Goal: Navigation & Orientation: Find specific page/section

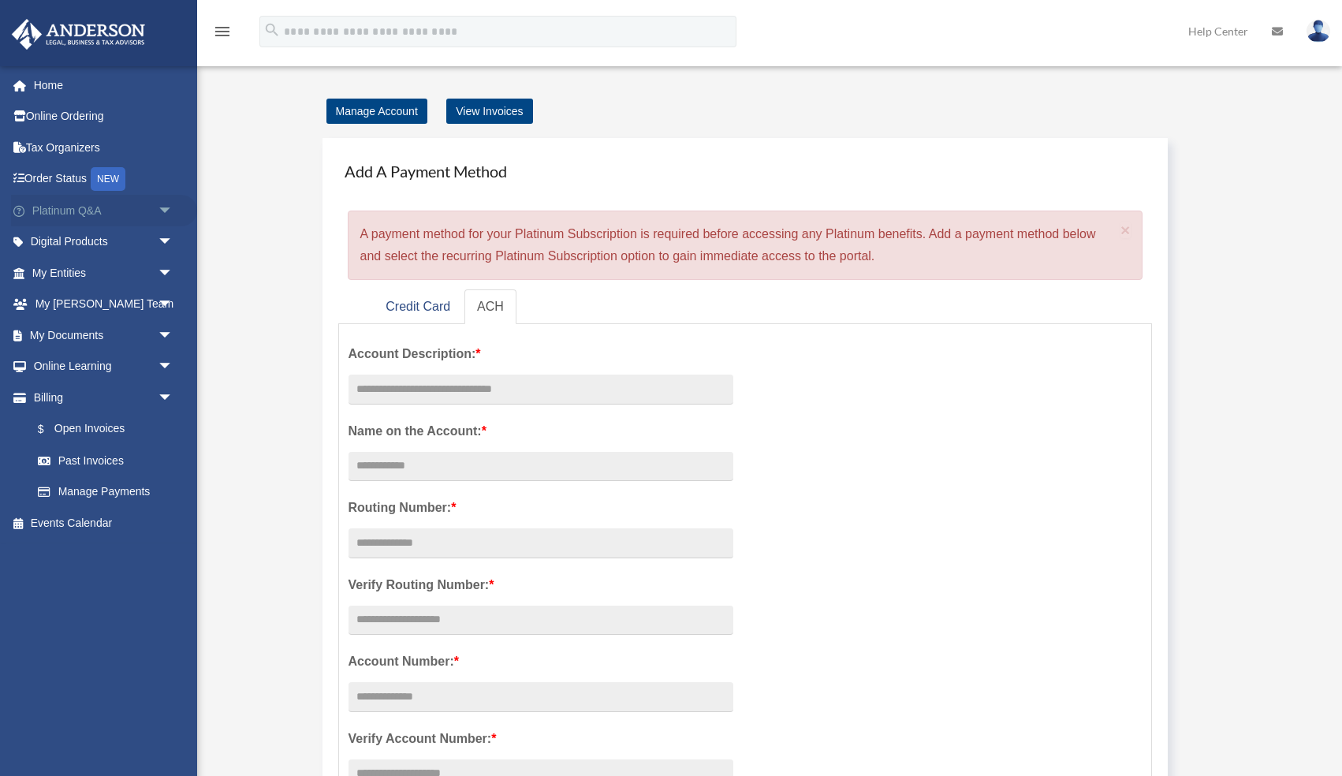
click at [36, 208] on link "Platinum Q&A arrow_drop_down" at bounding box center [104, 211] width 186 height 32
click at [36, 211] on link "Platinum Q&A arrow_drop_down" at bounding box center [104, 211] width 186 height 32
click at [61, 333] on link "My Documents arrow_drop_down" at bounding box center [104, 335] width 186 height 32
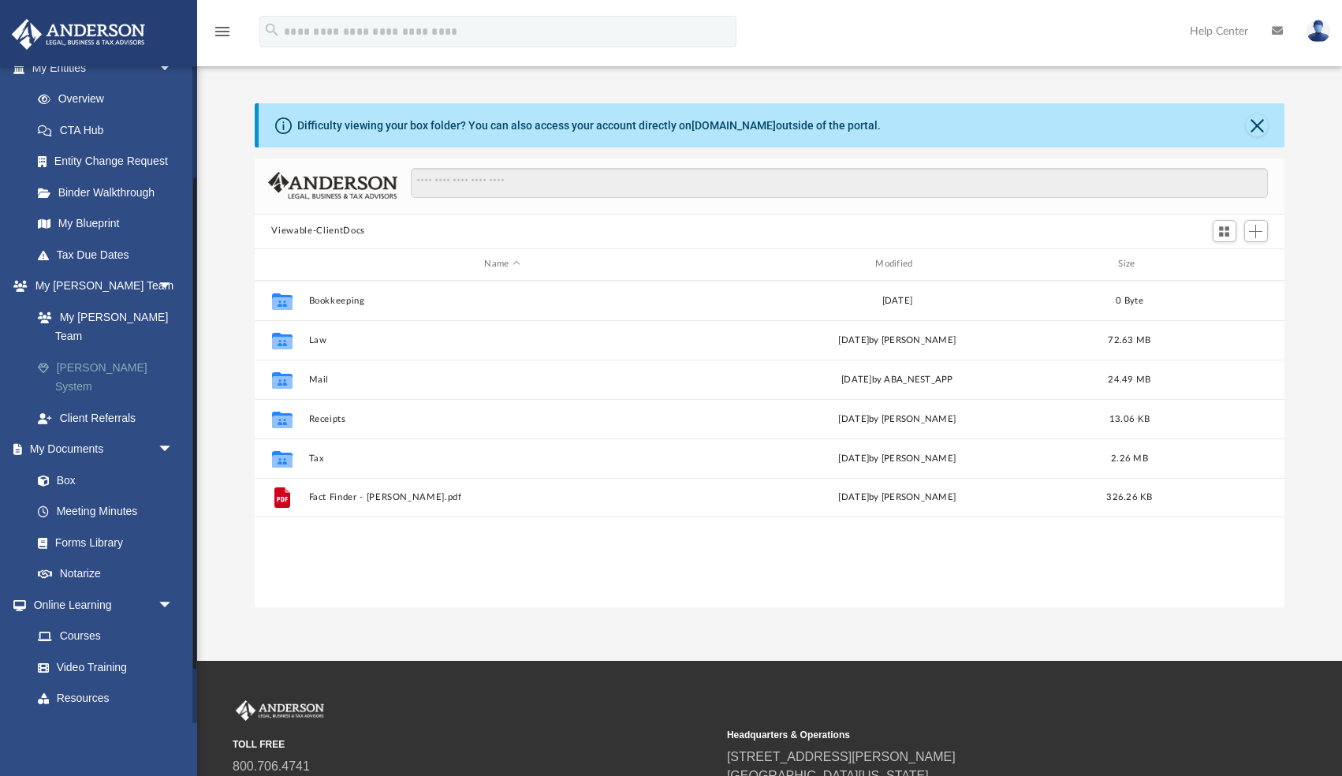
scroll to position [223, 0]
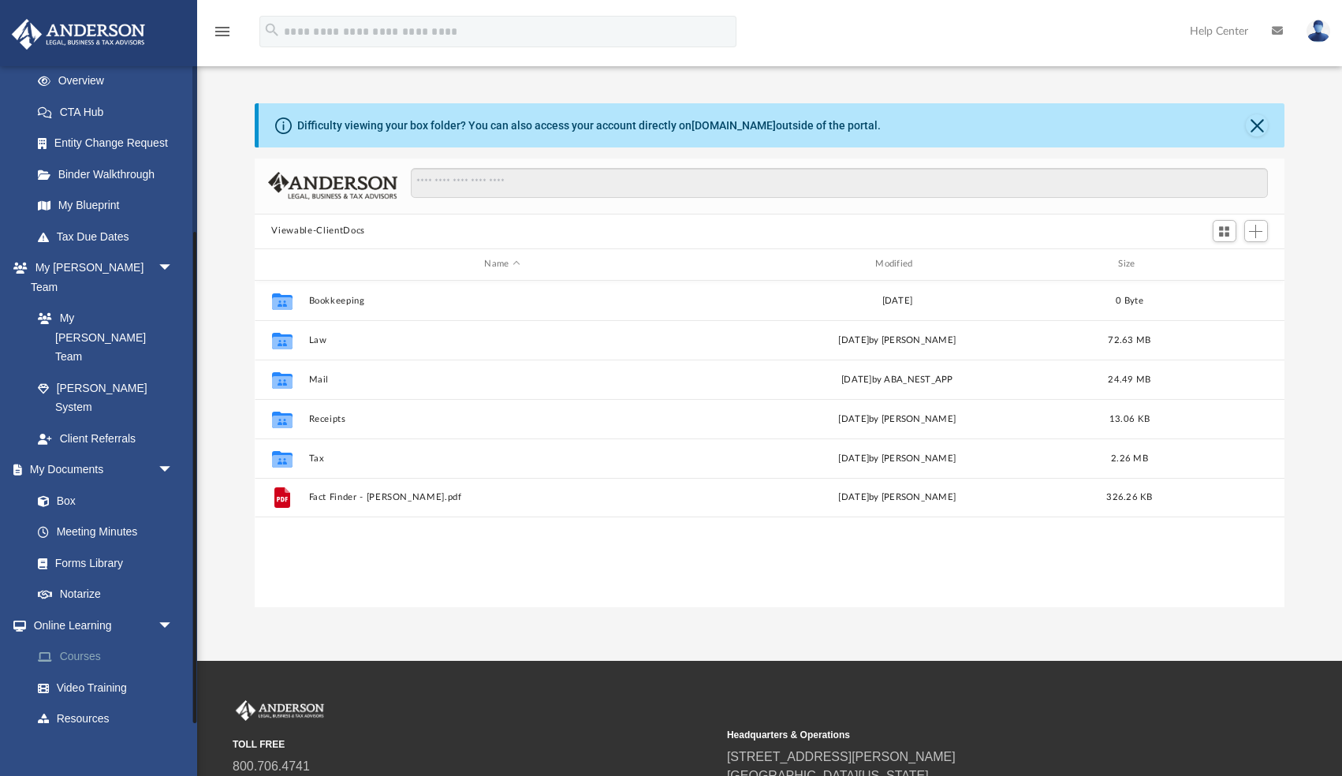
click at [80, 641] on link "Courses" at bounding box center [109, 657] width 175 height 32
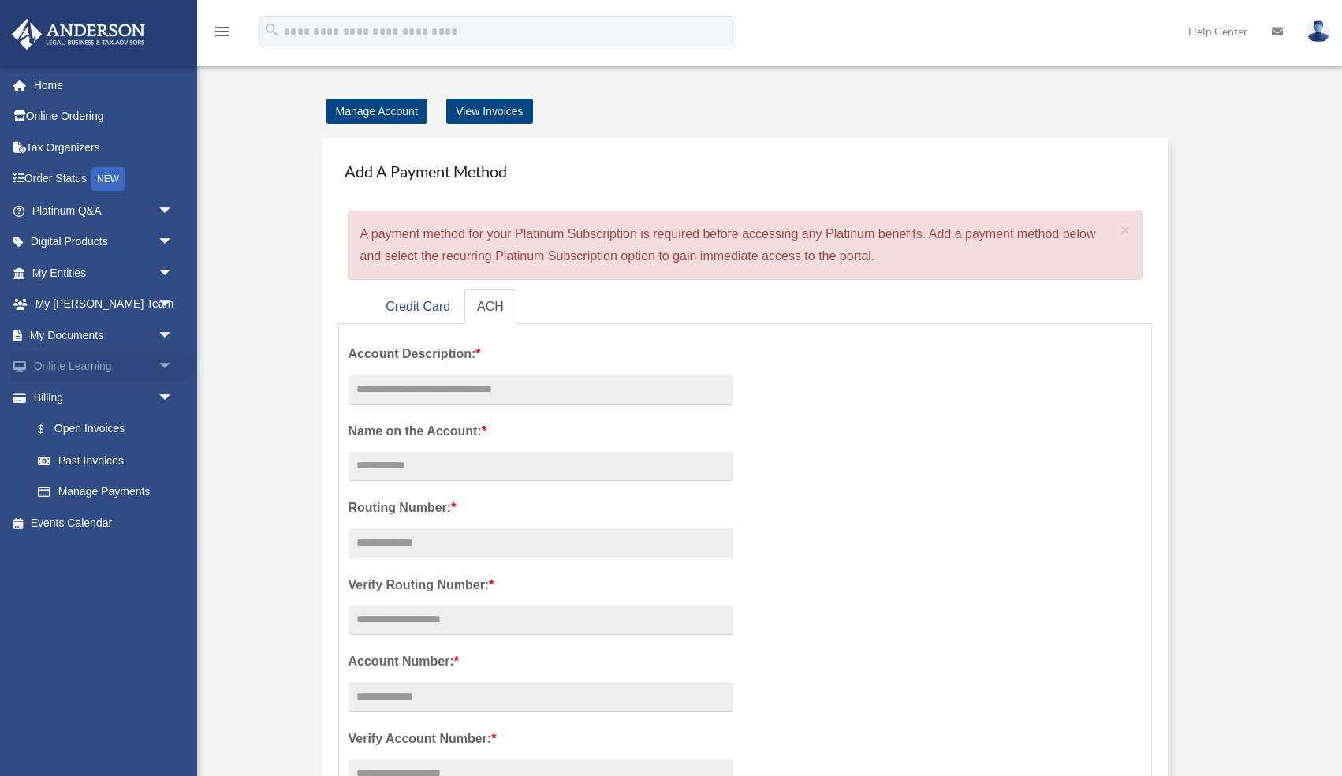
click at [91, 366] on link "Online Learning arrow_drop_down" at bounding box center [104, 367] width 186 height 32
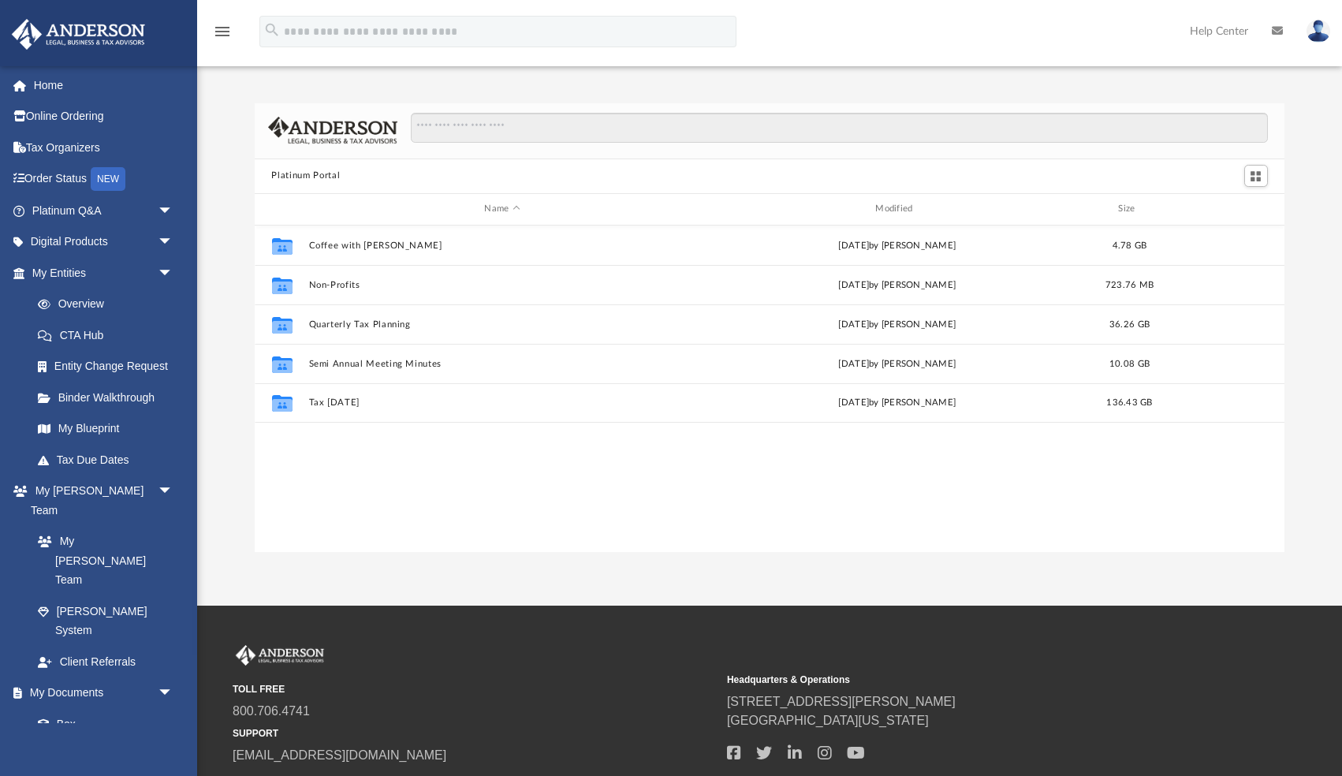
scroll to position [358, 1030]
click at [47, 182] on link "Order Status NEW" at bounding box center [104, 179] width 186 height 32
click at [1217, 30] on link "Help Center" at bounding box center [1219, 31] width 82 height 62
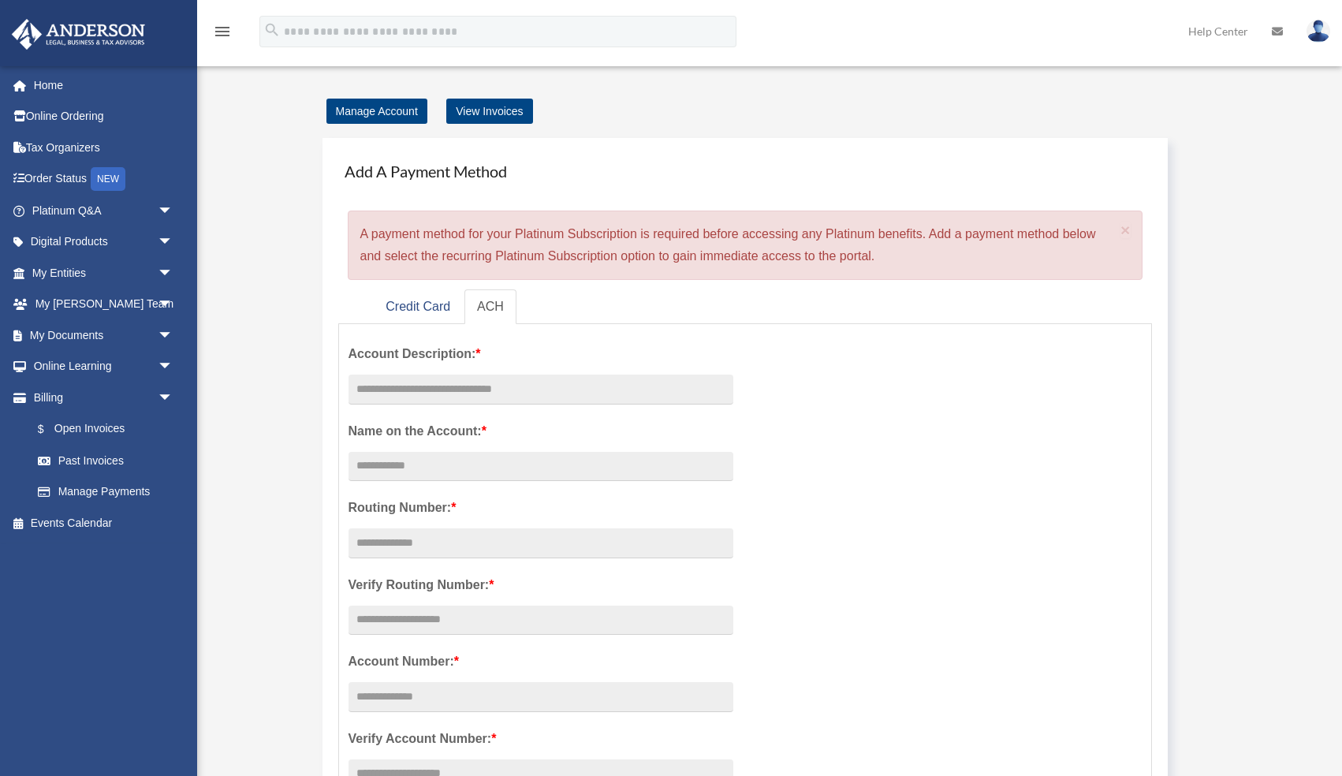
click at [1274, 32] on icon at bounding box center [1277, 31] width 11 height 11
click at [1275, 32] on icon at bounding box center [1277, 31] width 11 height 11
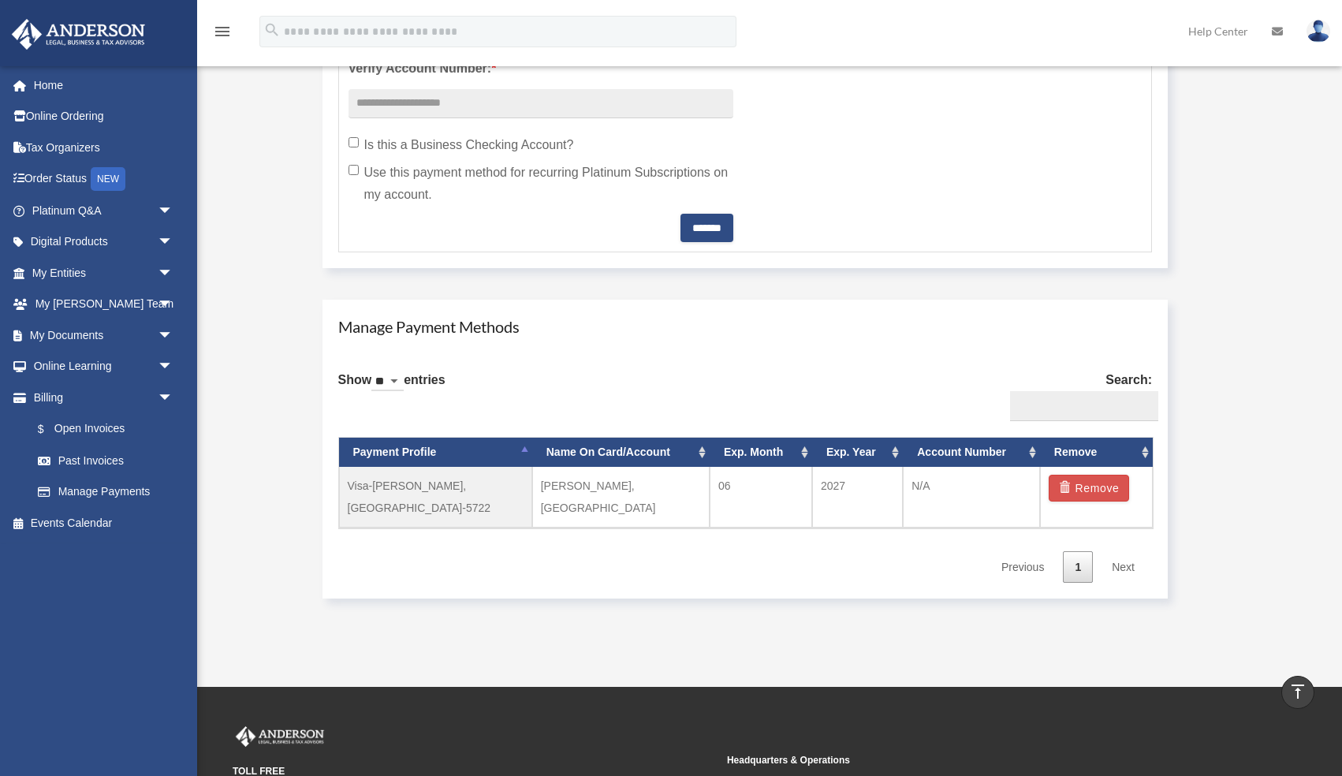
scroll to position [859, 0]
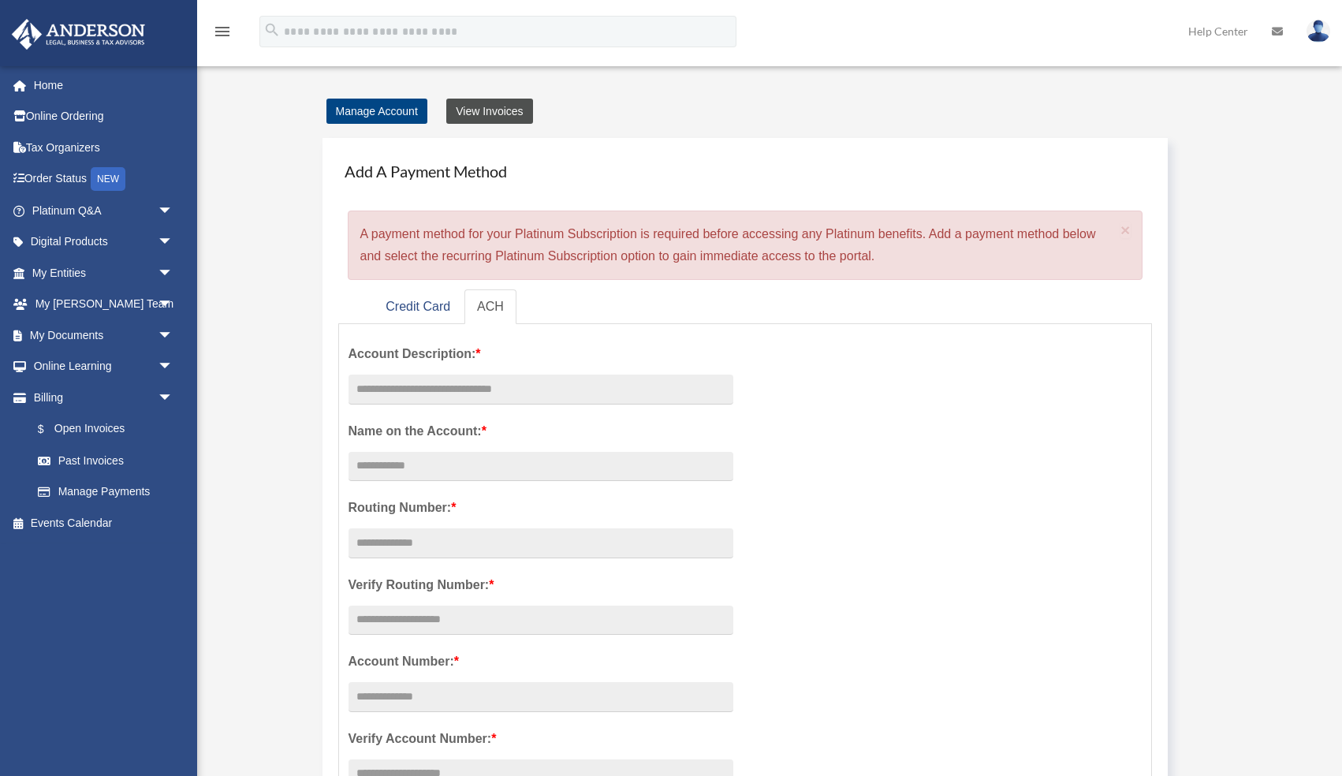
click at [463, 111] on link "View Invoices" at bounding box center [489, 111] width 86 height 25
click at [389, 308] on link "Credit Card" at bounding box center [418, 306] width 90 height 35
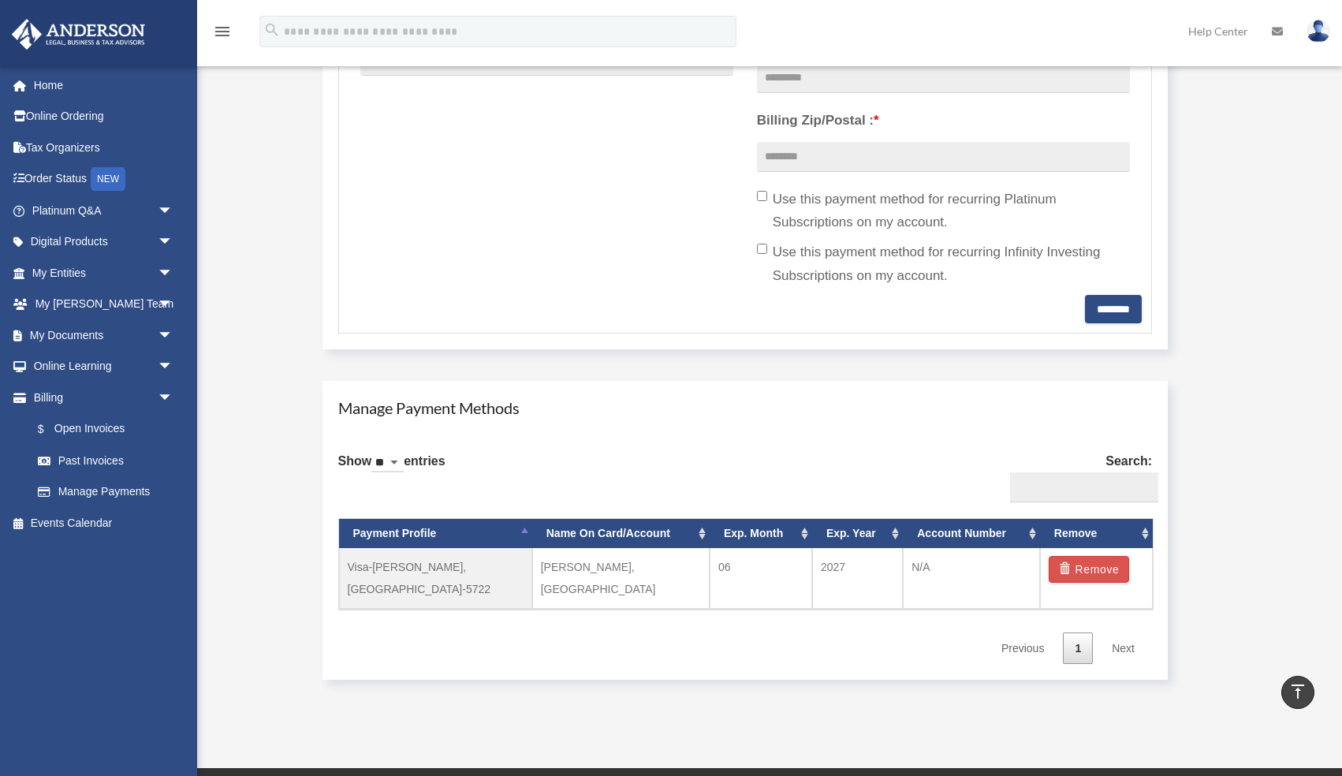
scroll to position [569, 0]
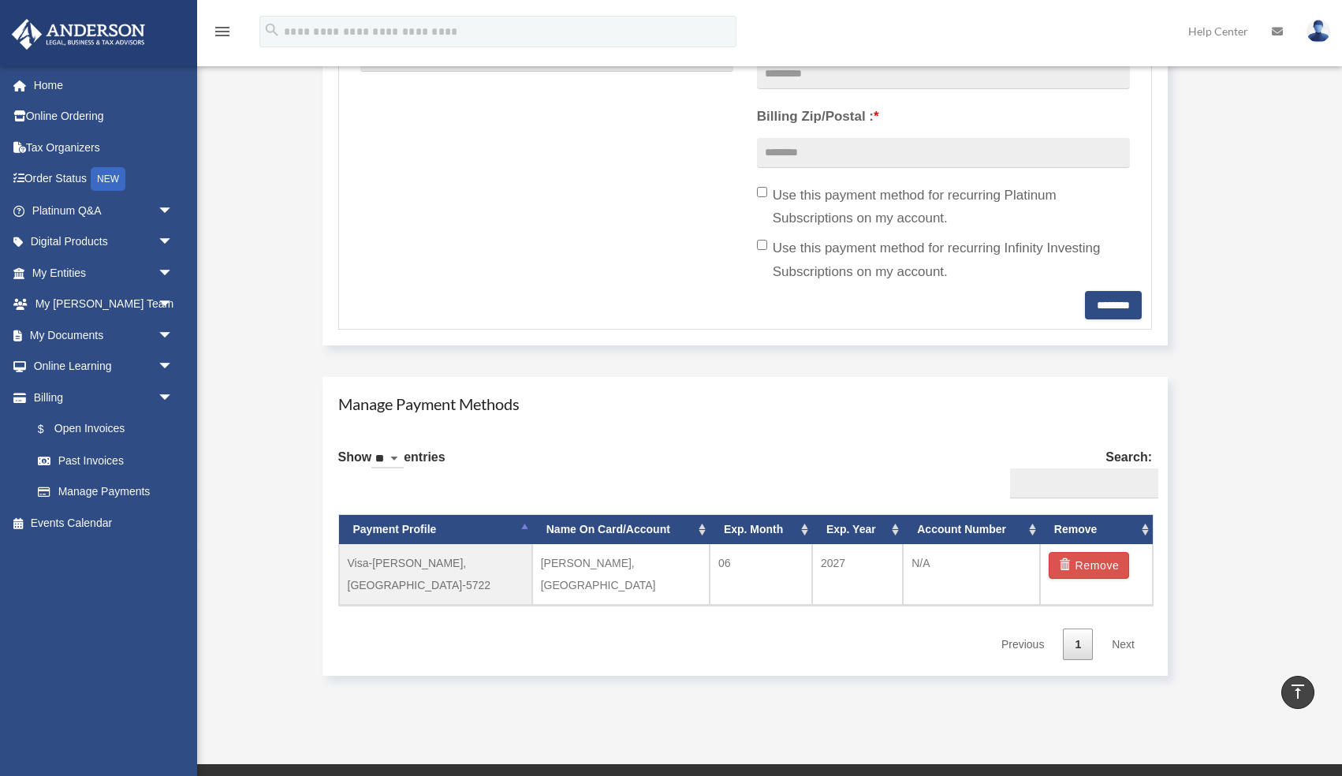
click at [1120, 628] on link "Next" at bounding box center [1123, 644] width 47 height 32
click at [1028, 628] on link "Previous" at bounding box center [1022, 644] width 66 height 32
click at [66, 239] on link "Digital Products arrow_drop_down" at bounding box center [104, 242] width 186 height 32
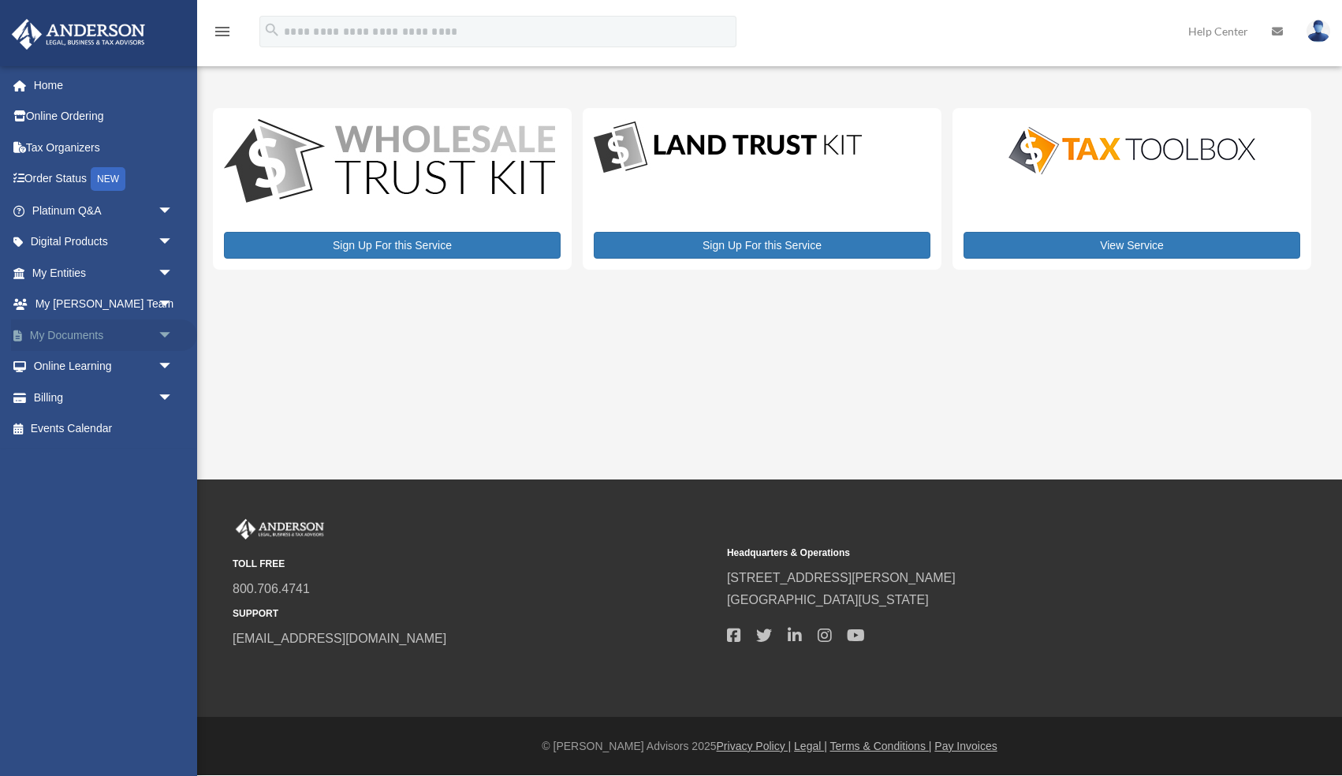
click at [62, 330] on link "My Documents arrow_drop_down" at bounding box center [104, 335] width 186 height 32
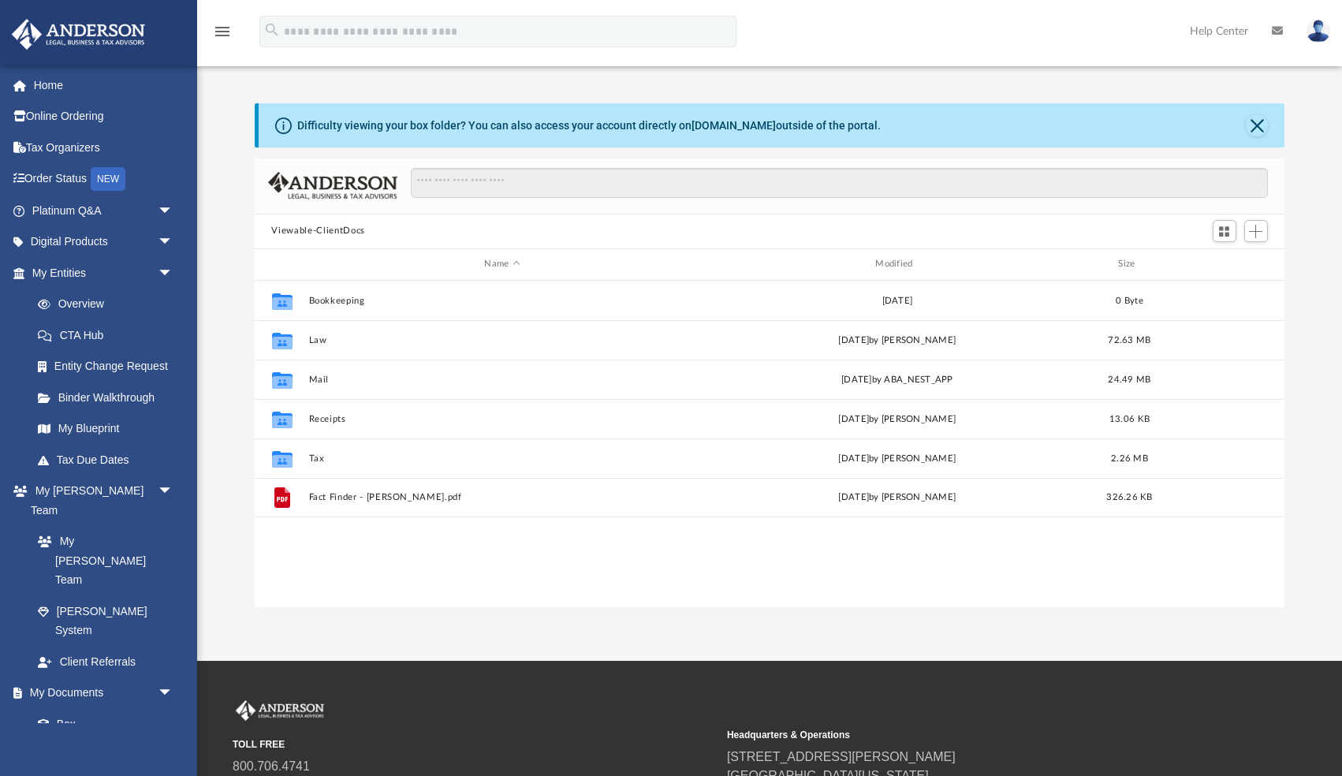
scroll to position [358, 1030]
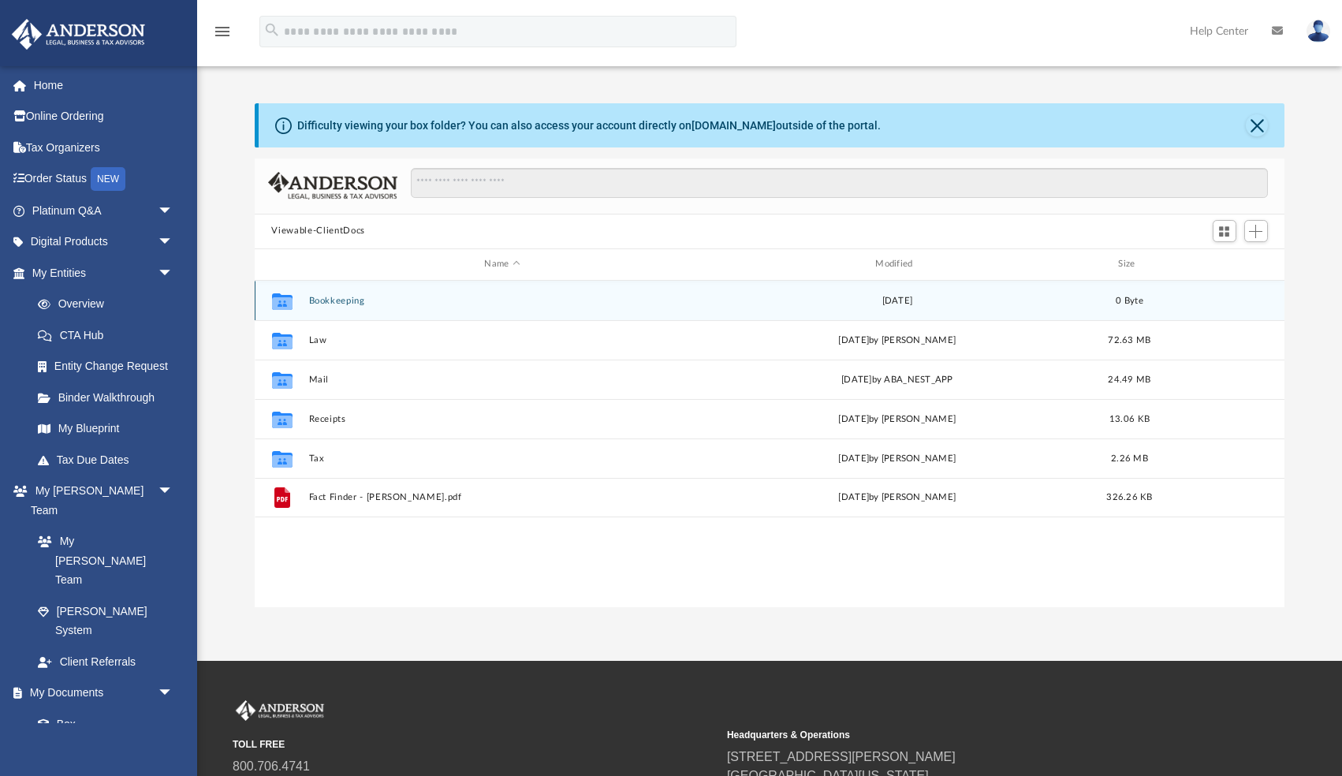
click at [334, 296] on button "Bookkeeping" at bounding box center [502, 301] width 388 height 10
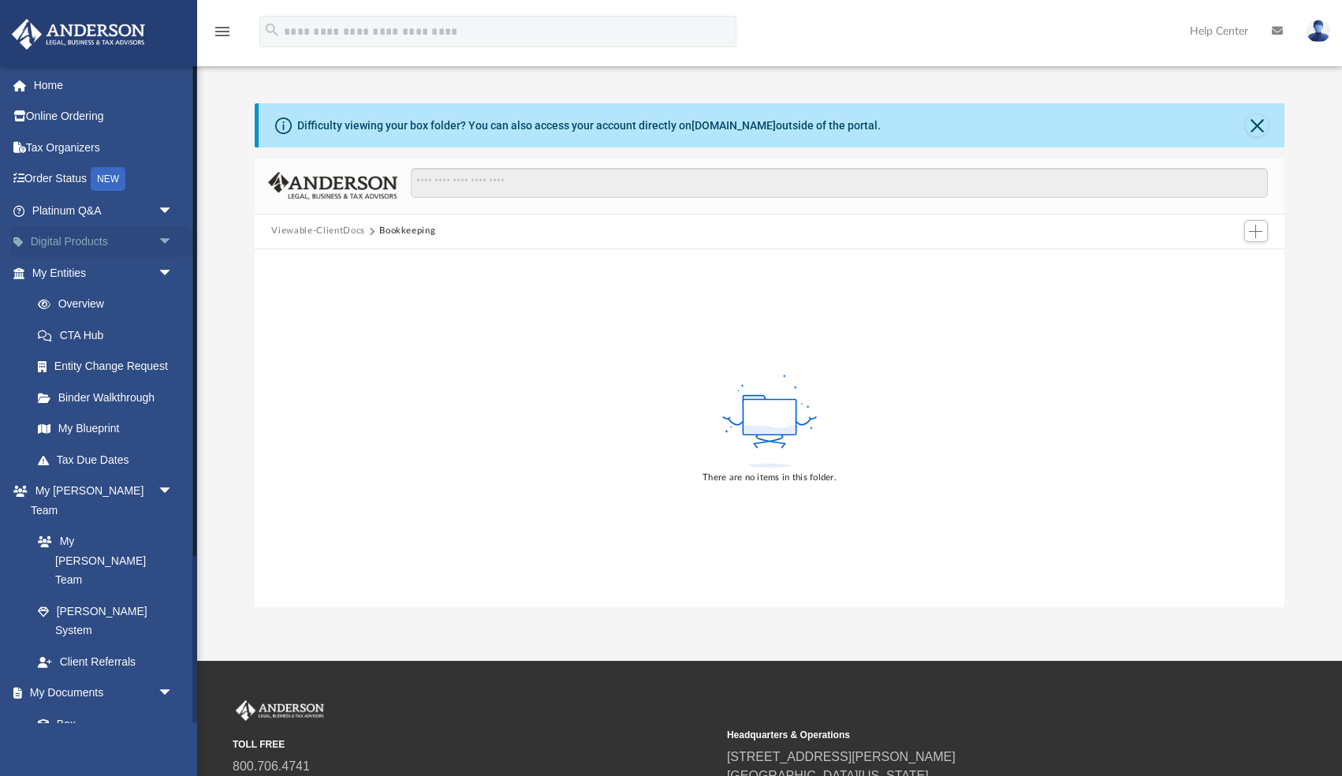
click at [58, 240] on link "Digital Products arrow_drop_down" at bounding box center [104, 242] width 186 height 32
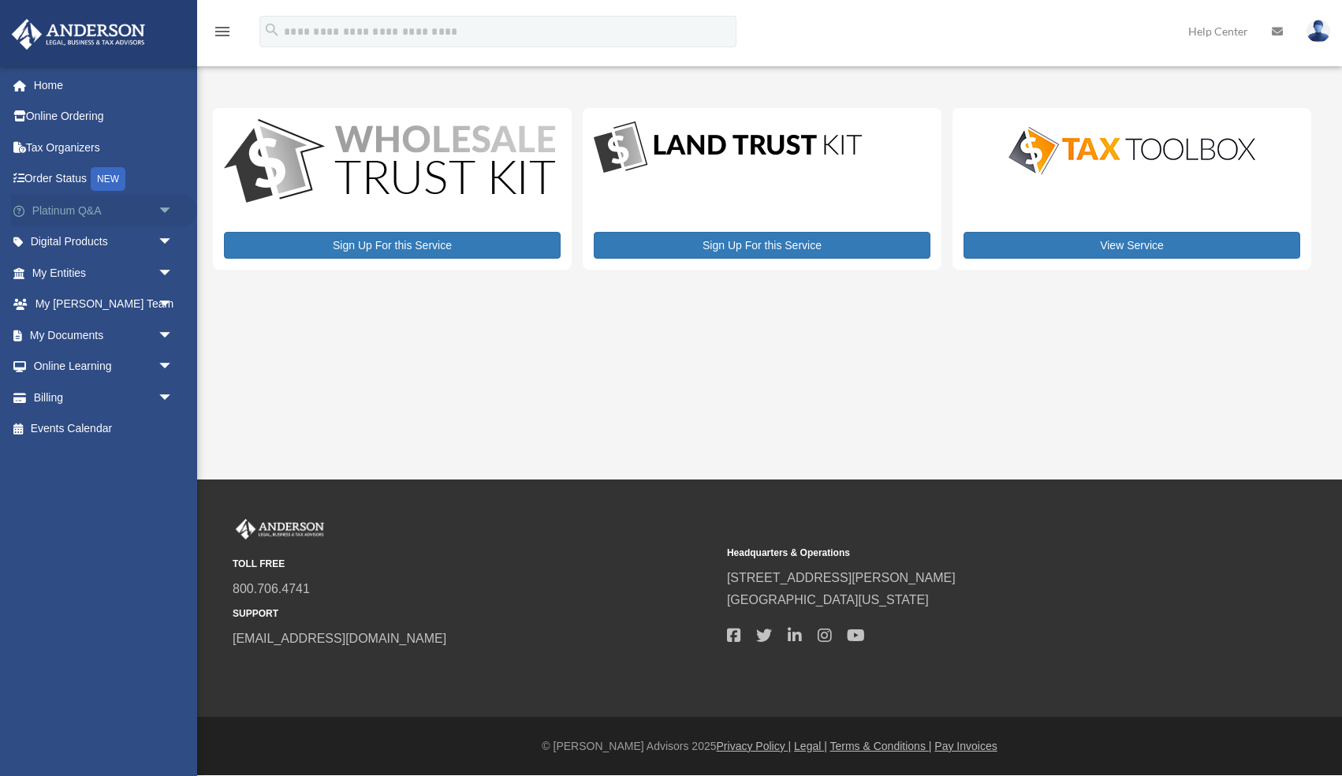
click at [162, 207] on span "arrow_drop_down" at bounding box center [174, 211] width 32 height 32
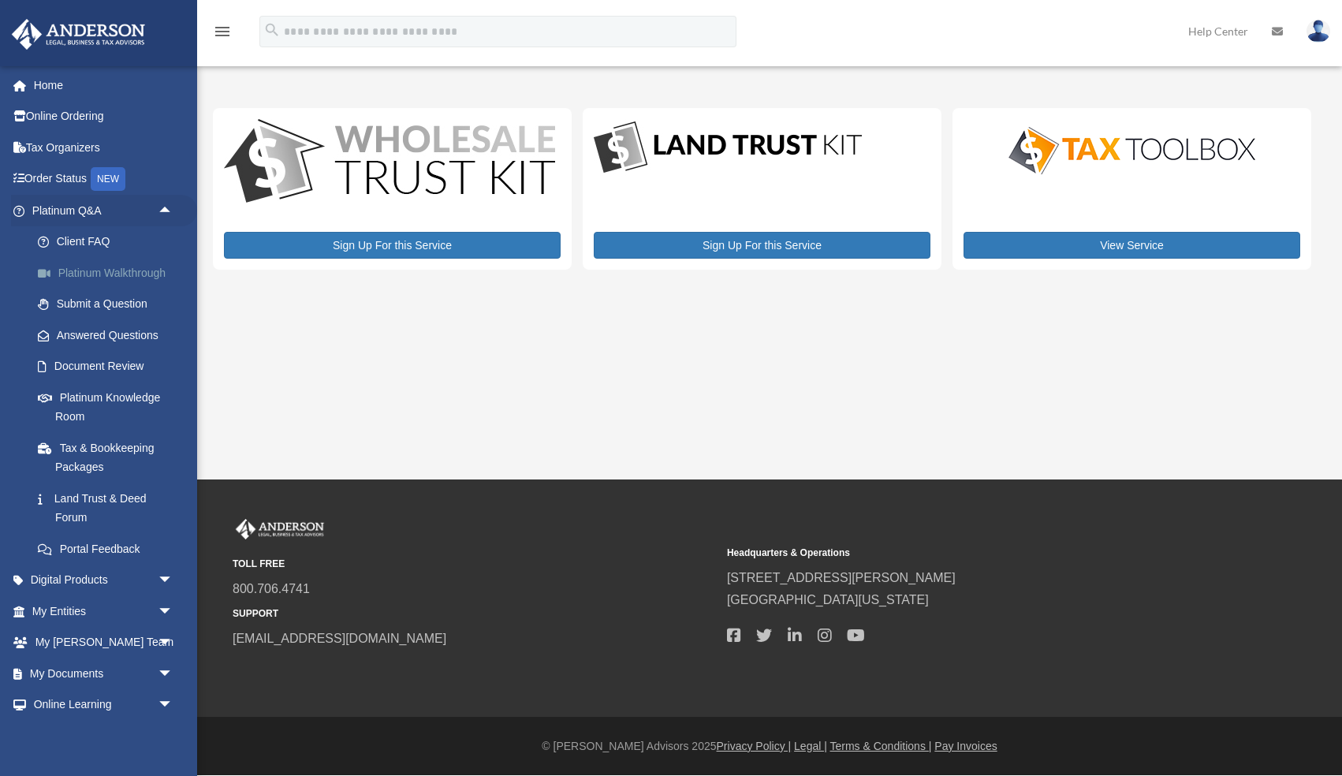
click at [138, 268] on link "Platinum Walkthrough" at bounding box center [109, 273] width 175 height 32
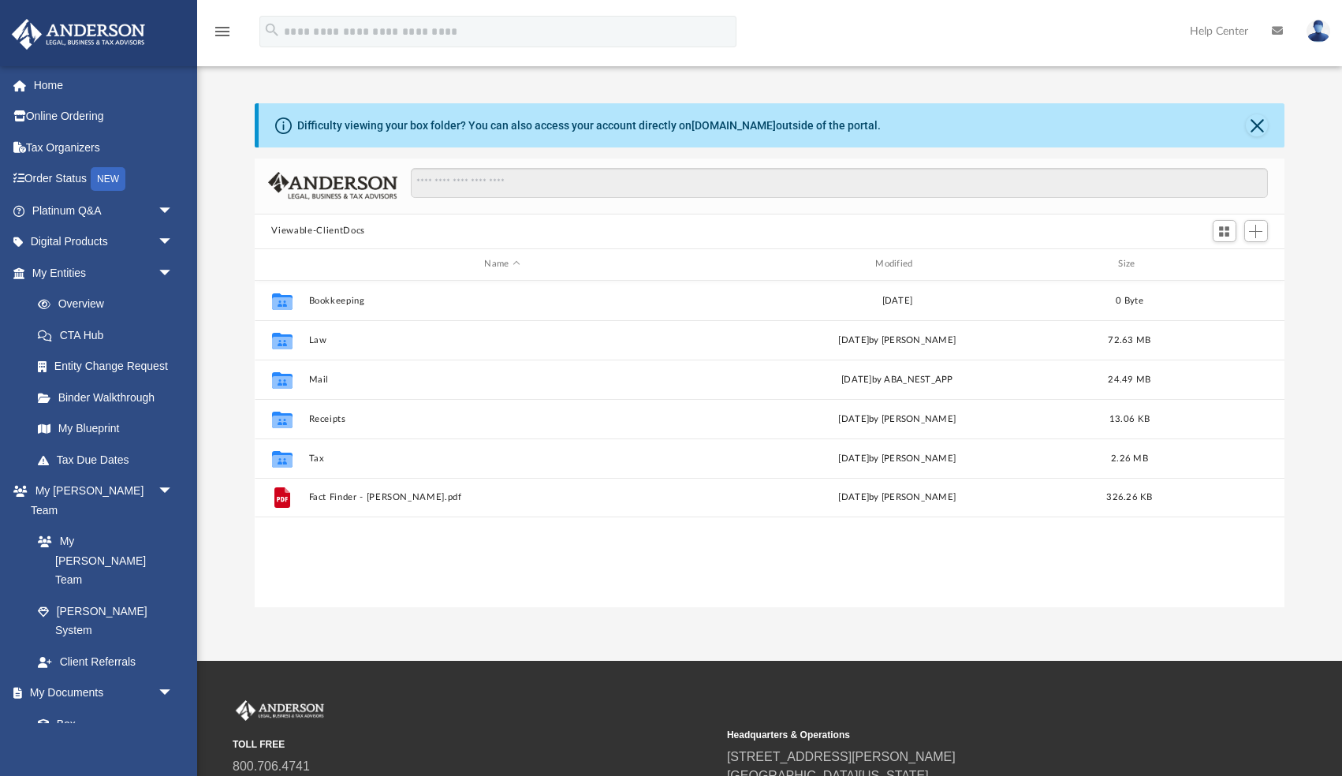
scroll to position [358, 1030]
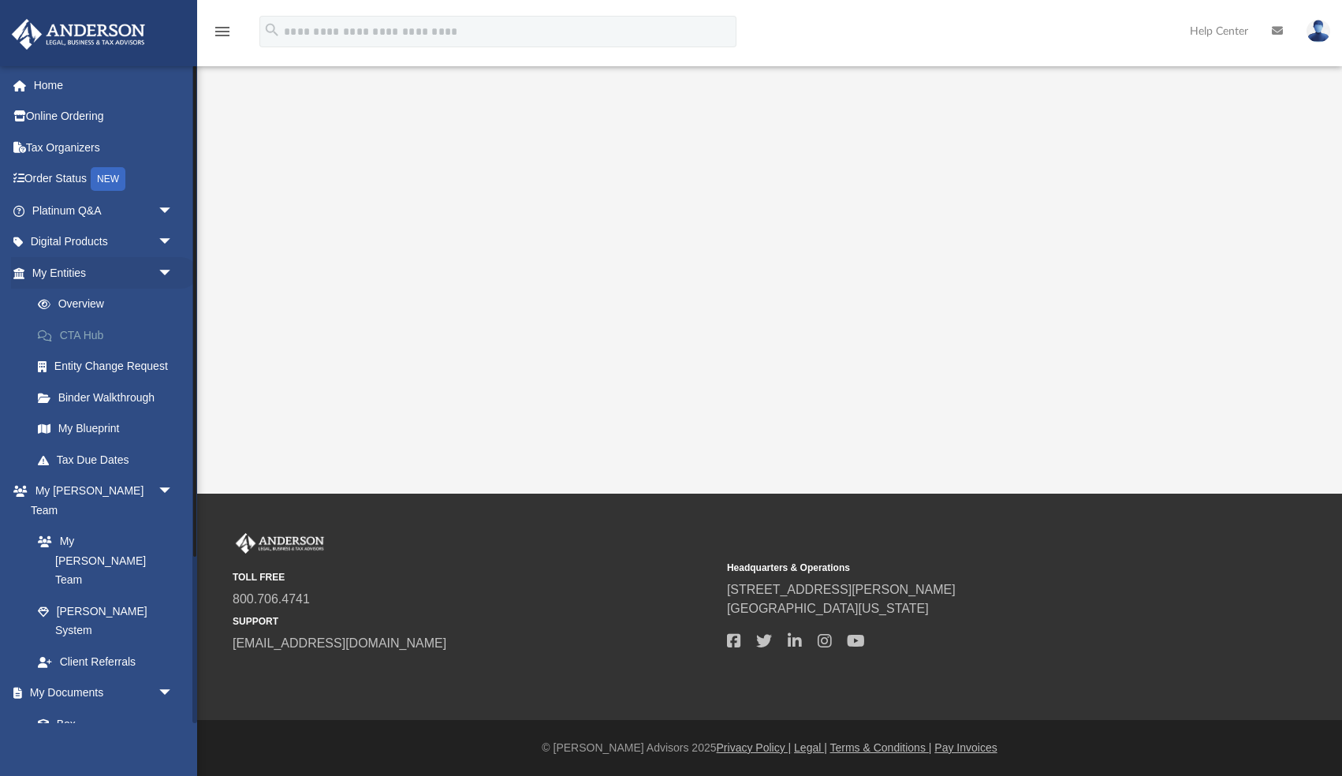
click at [81, 336] on link "CTA Hub" at bounding box center [109, 335] width 175 height 32
